Goal: Task Accomplishment & Management: Manage account settings

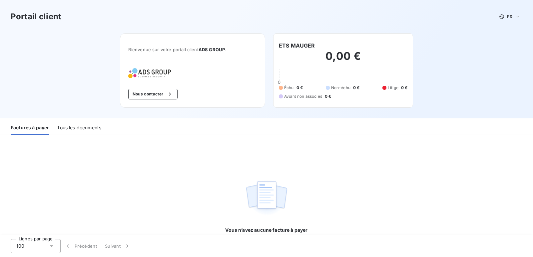
click at [80, 130] on div "Tous les documents" at bounding box center [79, 128] width 44 height 14
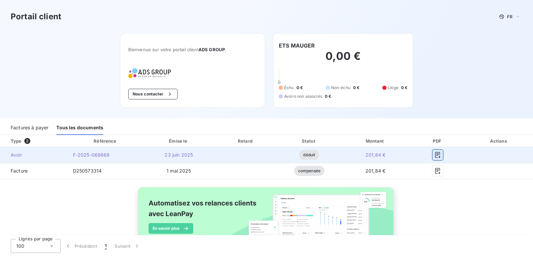
click at [435, 155] on icon "button" at bounding box center [437, 155] width 5 height 6
click at [435, 156] on icon "button" at bounding box center [437, 155] width 5 height 6
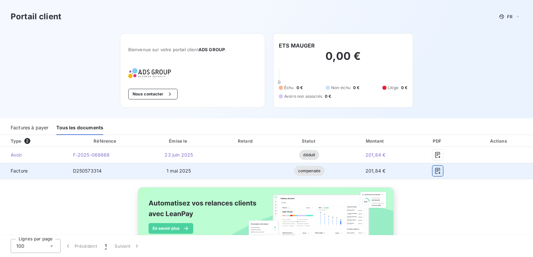
click at [435, 170] on icon "button" at bounding box center [437, 171] width 7 height 7
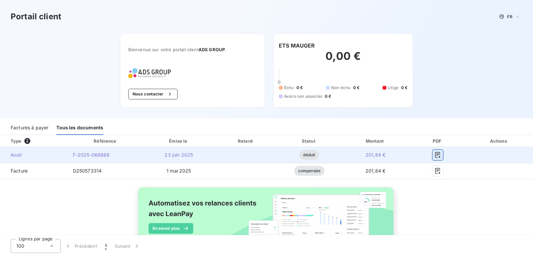
click at [435, 155] on icon "button" at bounding box center [437, 155] width 5 height 6
click at [99, 157] on span "F-2025-068668" at bounding box center [91, 155] width 37 height 6
click at [11, 156] on span "Avoir" at bounding box center [33, 155] width 57 height 7
click at [436, 155] on icon "button" at bounding box center [437, 155] width 5 height 6
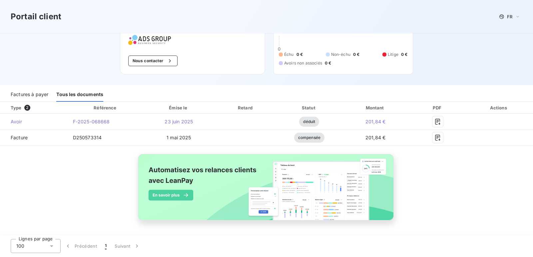
click at [446, 79] on div "Portail client FR Bienvenue sur votre portail client ADS GROUP . Nous contacter…" at bounding box center [266, 26] width 533 height 119
click at [28, 95] on div "Factures à payer" at bounding box center [30, 95] width 38 height 14
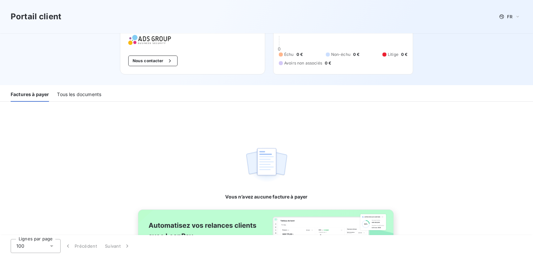
click at [87, 94] on div "Tous les documents" at bounding box center [79, 95] width 44 height 14
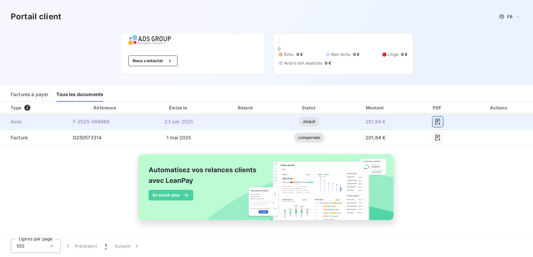
click at [434, 123] on icon "button" at bounding box center [437, 122] width 7 height 7
click at [435, 121] on icon "button" at bounding box center [437, 122] width 5 height 6
click at [300, 120] on span "déduit" at bounding box center [309, 122] width 20 height 10
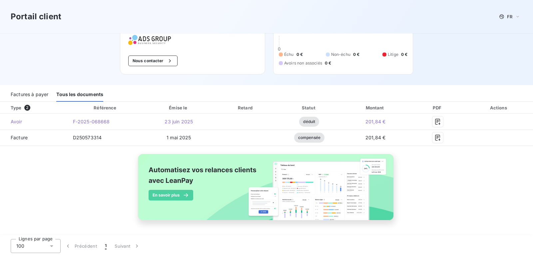
click at [81, 95] on div "Tous les documents" at bounding box center [79, 95] width 47 height 14
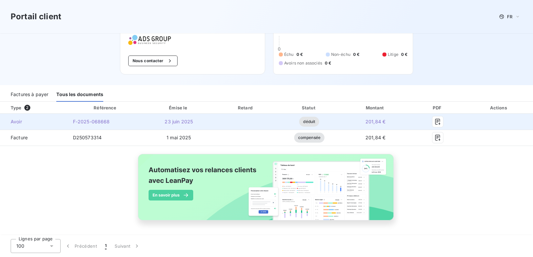
click at [92, 123] on span "F-2025-068668" at bounding box center [91, 122] width 37 height 6
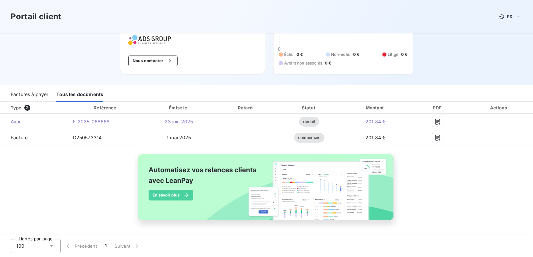
click at [29, 109] on span "2" at bounding box center [27, 108] width 6 height 6
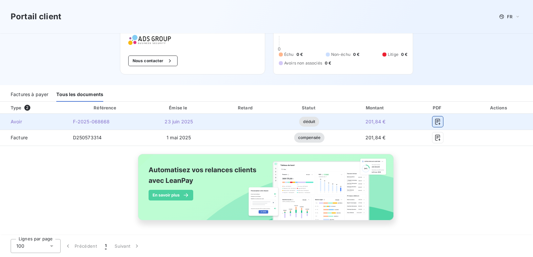
click at [435, 123] on icon "button" at bounding box center [437, 122] width 5 height 6
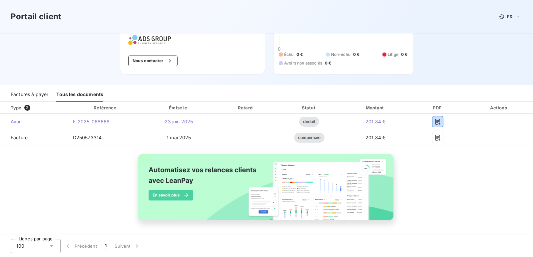
scroll to position [0, 0]
